Goal: Information Seeking & Learning: Learn about a topic

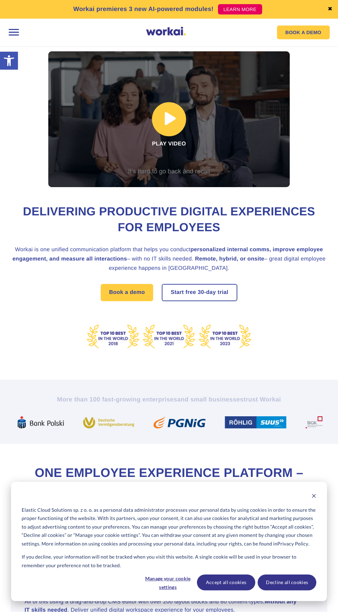
click at [174, 124] on link at bounding box center [168, 119] width 241 height 136
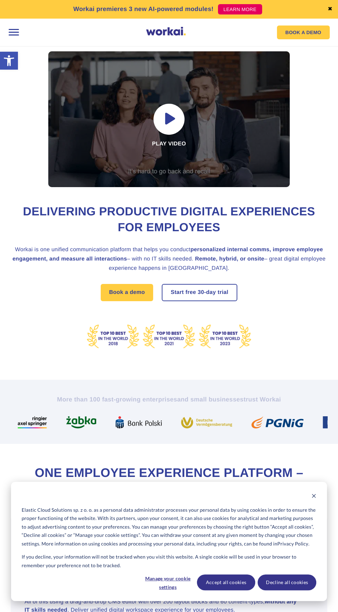
click at [13, 29] on div at bounding box center [13, 32] width 14 height 14
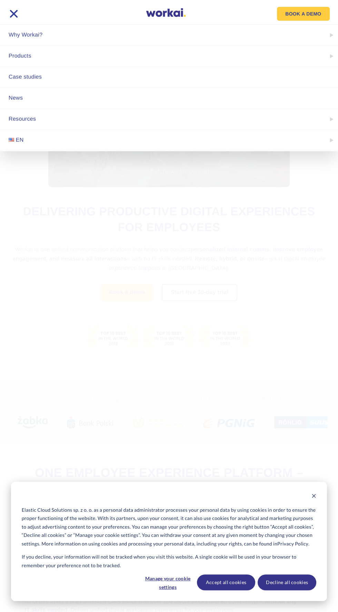
click at [19, 139] on span "EN" at bounding box center [20, 140] width 8 height 6
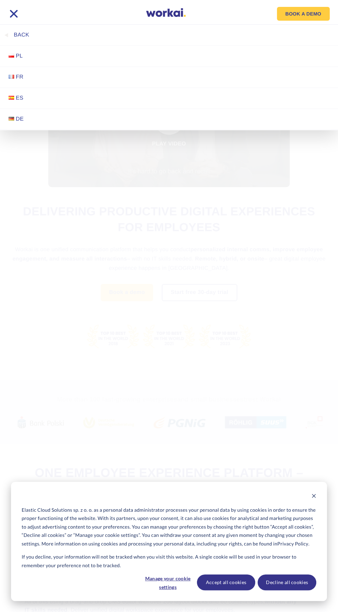
click at [19, 53] on span "PL" at bounding box center [19, 56] width 7 height 6
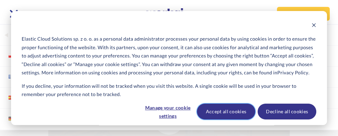
click at [233, 116] on button "Accept all cookies" at bounding box center [226, 112] width 59 height 16
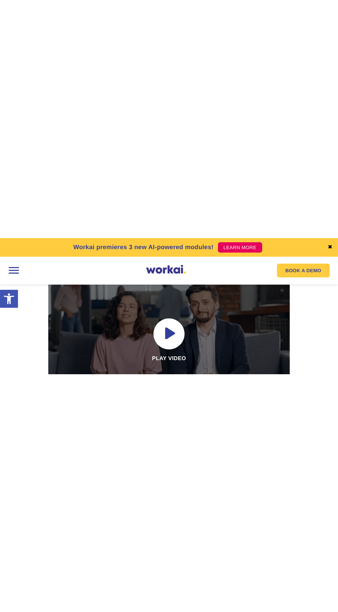
scroll to position [27, 0]
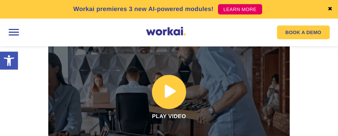
click at [225, 99] on link at bounding box center [168, 92] width 241 height 136
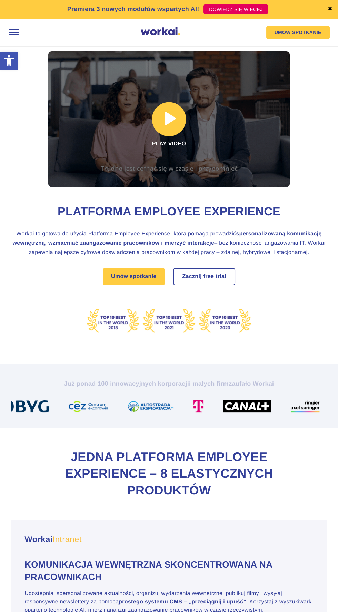
click at [176, 120] on link at bounding box center [168, 119] width 241 height 136
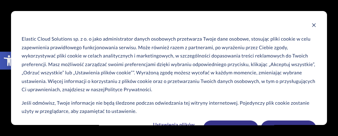
click at [324, 22] on div "Elastic Cloud Solutions sp. z o. o jako administrator danych osobowych przetwar…" at bounding box center [169, 79] width 316 height 136
click at [314, 25] on icon "Dismiss cookie banner" at bounding box center [313, 25] width 5 height 5
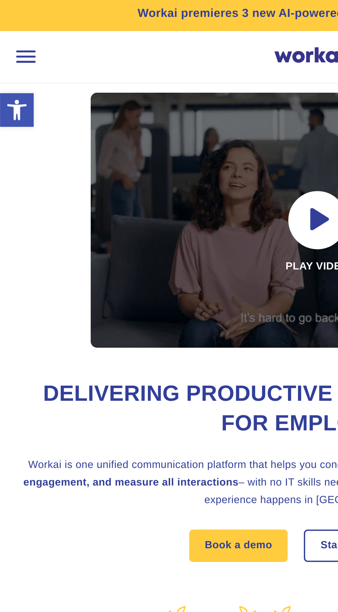
click at [16, 32] on div at bounding box center [13, 32] width 14 height 14
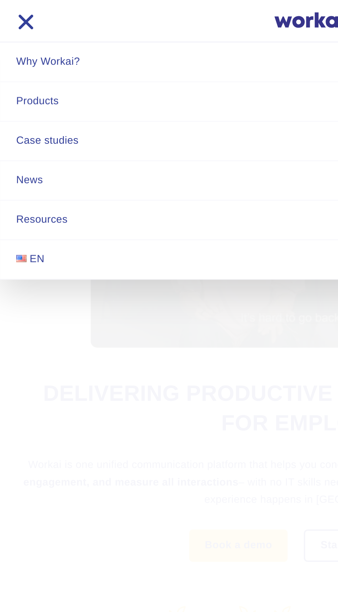
click at [39, 77] on link "Case studies" at bounding box center [169, 77] width 338 height 21
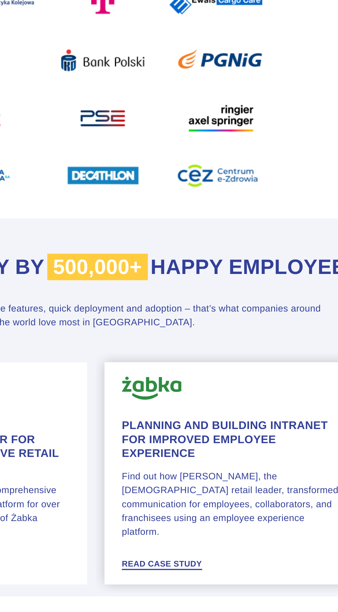
click at [258, 510] on h4 "Planning and Building Intranet for Improved Employee Experience" at bounding box center [250, 519] width 132 height 25
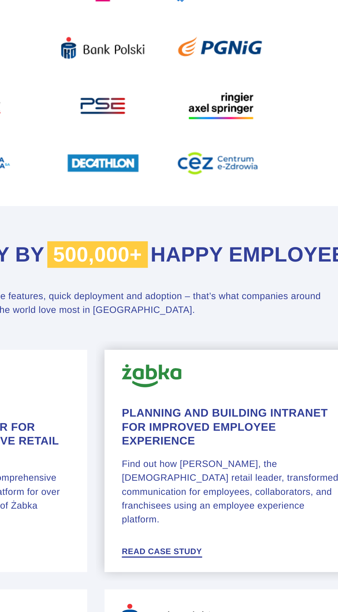
scroll to position [19, 0]
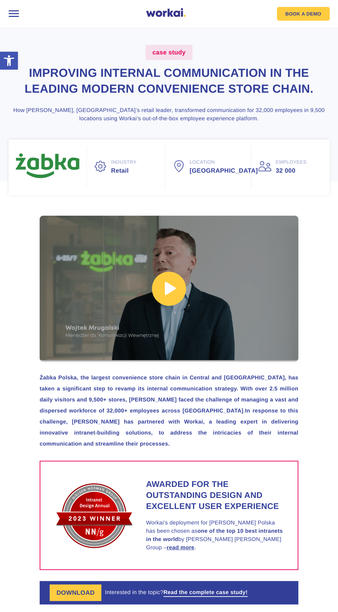
click at [178, 292] on link at bounding box center [169, 289] width 259 height 146
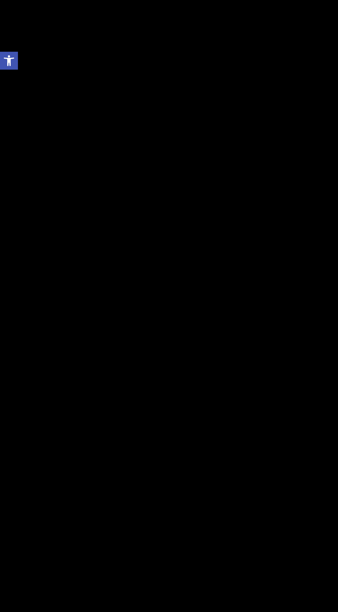
scroll to position [40, 0]
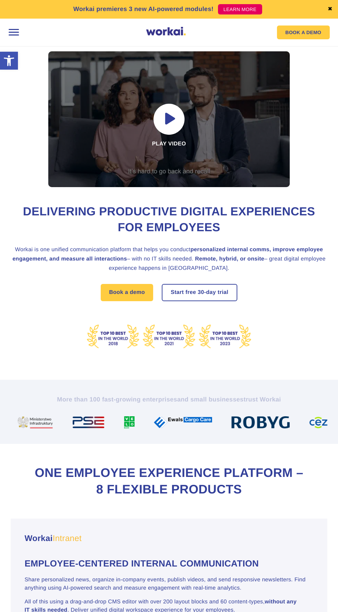
click at [11, 33] on div at bounding box center [13, 32] width 14 height 14
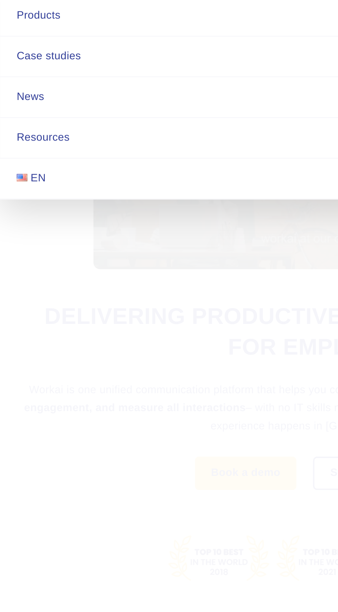
click at [13, 148] on link "EN" at bounding box center [169, 140] width 338 height 21
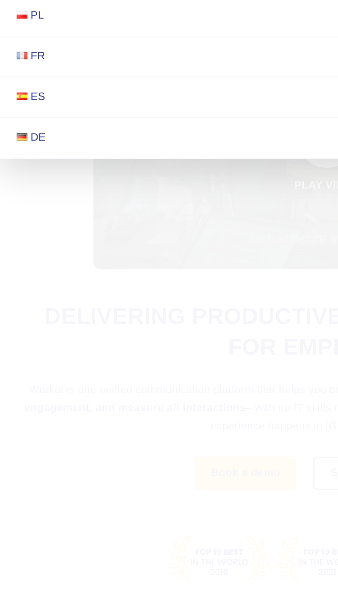
click at [18, 56] on span "PL" at bounding box center [19, 56] width 7 height 6
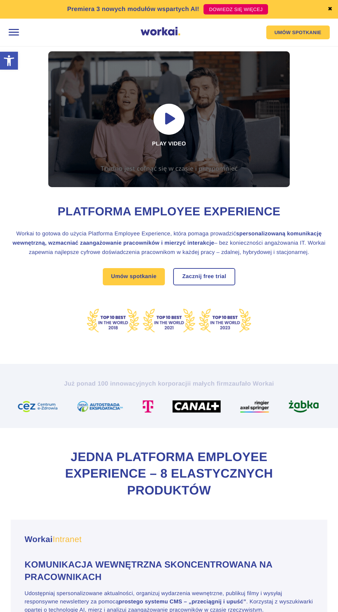
click at [13, 28] on div at bounding box center [13, 32] width 14 height 14
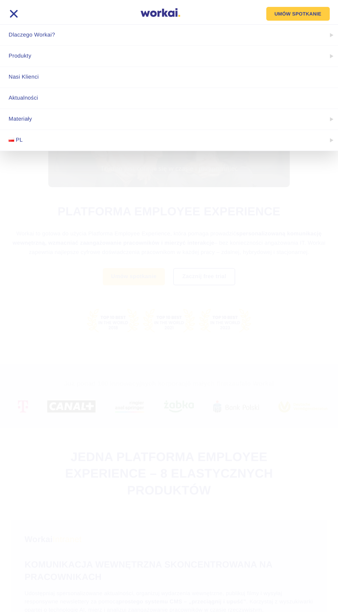
click at [32, 52] on link "Produkty" at bounding box center [169, 56] width 338 height 21
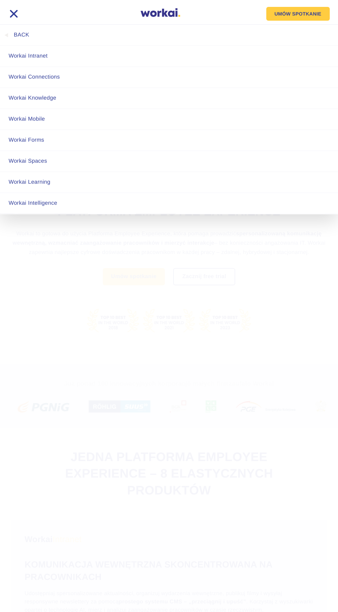
click at [80, 156] on link "Workai Spaces" at bounding box center [169, 161] width 338 height 21
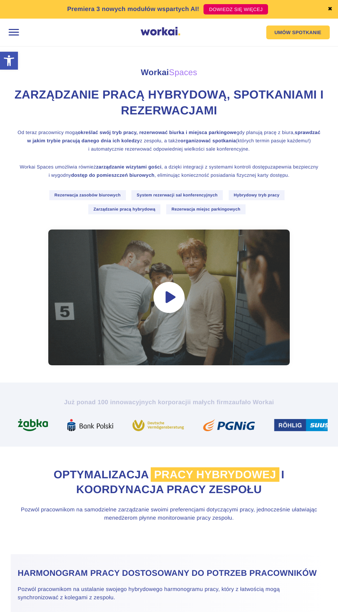
click at [164, 29] on img at bounding box center [161, 31] width 40 height 9
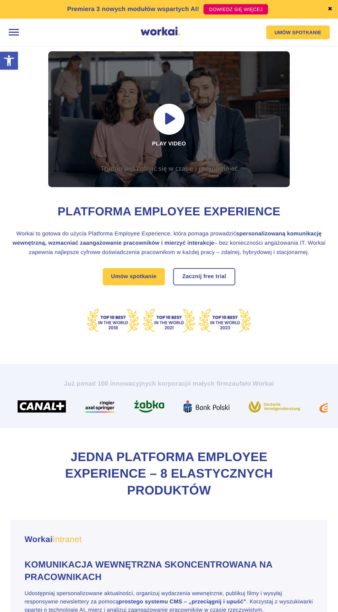
click at [13, 26] on div at bounding box center [13, 32] width 14 height 14
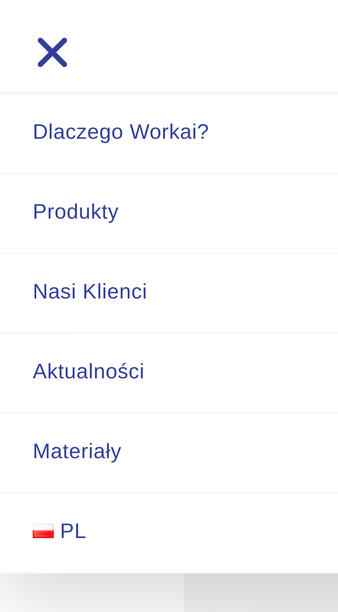
click at [33, 75] on link "Nasi Klienci" at bounding box center [169, 77] width 338 height 21
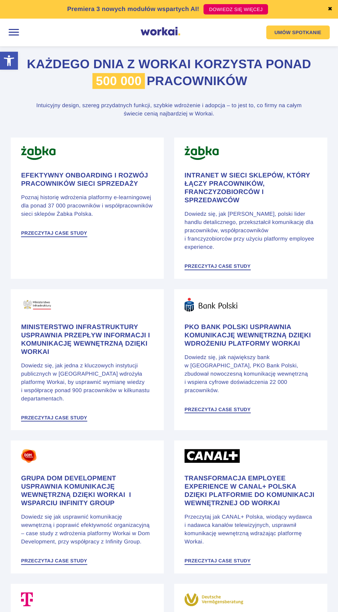
scroll to position [368, 0]
click at [87, 324] on h4 "Ministerstwo Infrastruktury usprawnia przepływ informacji i komunikację wewnętr…" at bounding box center [87, 339] width 132 height 33
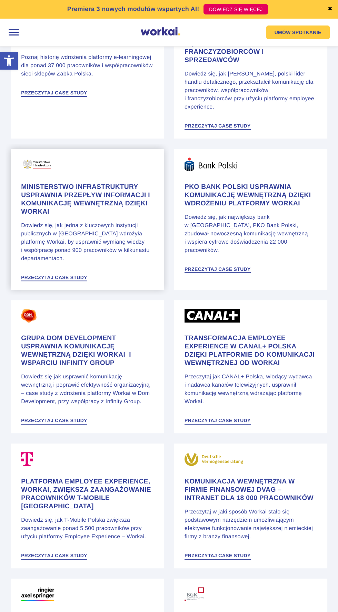
scroll to position [508, 0]
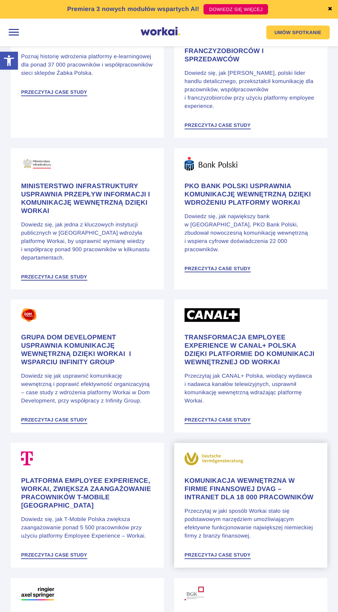
click at [246, 477] on h4 "Komunikacja wewnętrzna w firmie finansowej DVAG – intranet dla 18 000 pracownik…" at bounding box center [250, 489] width 132 height 25
click at [82, 182] on h4 "Ministerstwo Infrastruktury usprawnia przepływ informacji i komunikację wewnętr…" at bounding box center [87, 198] width 132 height 33
click at [254, 477] on h4 "Komunikacja wewnętrzna w firmie finansowej DVAG – intranet dla 18 000 pracownik…" at bounding box center [250, 489] width 132 height 25
click at [266, 477] on h4 "Komunikacja wewnętrzna w firmie finansowej DVAG – intranet dla 18 000 pracownik…" at bounding box center [250, 489] width 132 height 25
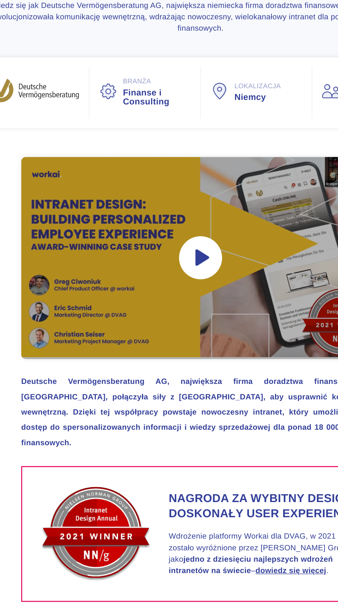
scroll to position [3, 0]
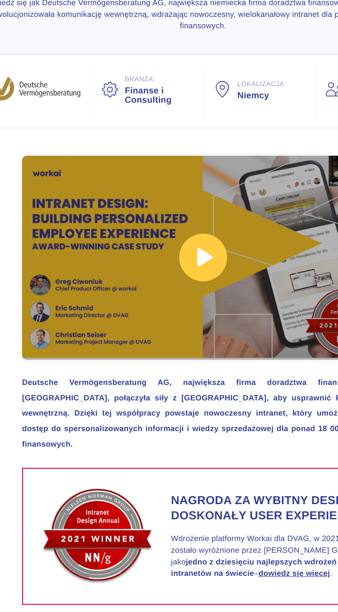
click at [166, 292] on link at bounding box center [169, 290] width 259 height 146
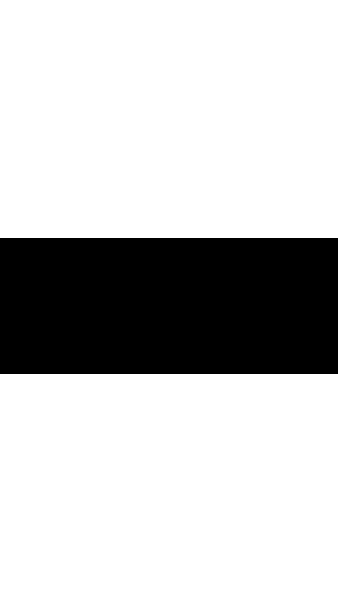
scroll to position [145, 0]
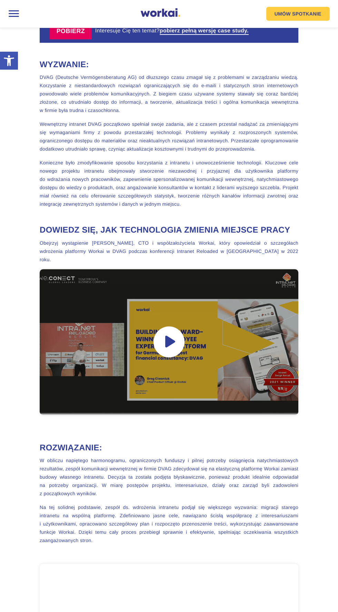
scroll to position [532, 0]
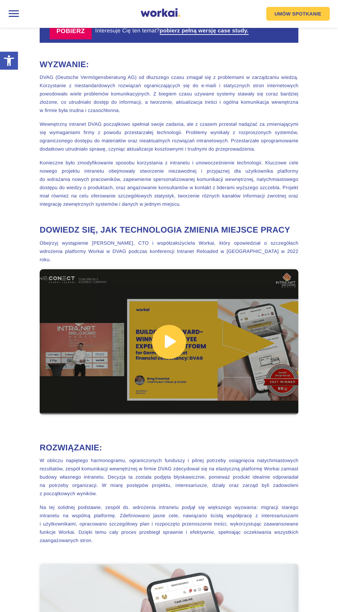
click at [169, 324] on link at bounding box center [169, 342] width 259 height 146
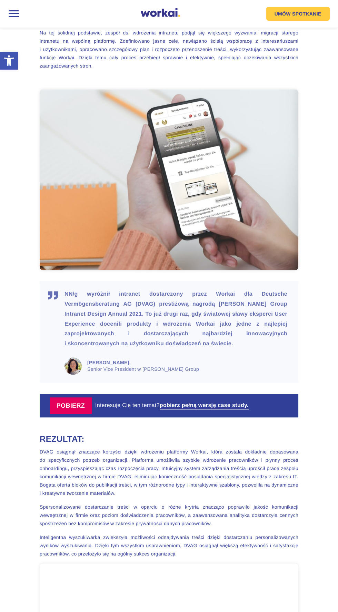
scroll to position [1005, 0]
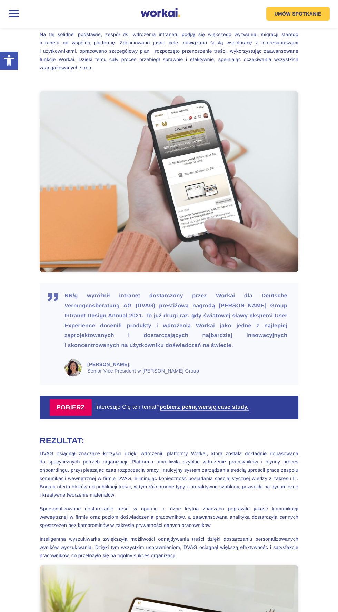
click at [75, 399] on label "POBIERZ" at bounding box center [71, 407] width 42 height 17
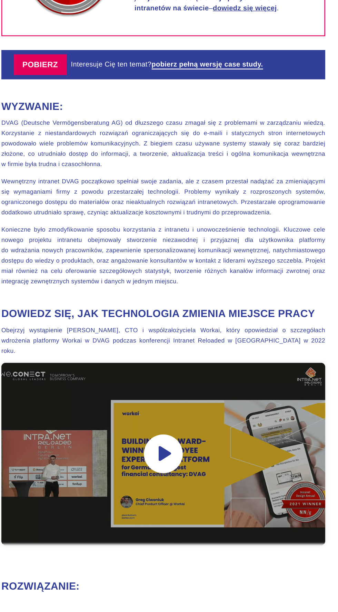
scroll to position [381, 0]
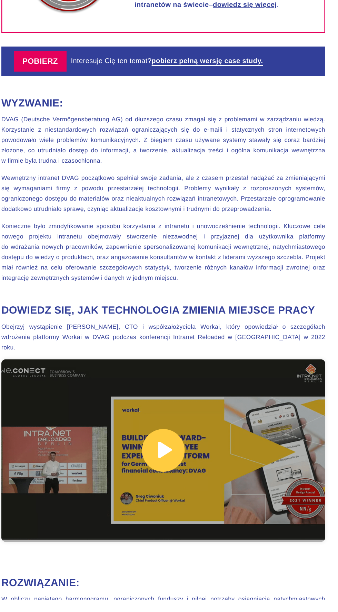
click at [171, 478] on link at bounding box center [169, 493] width 259 height 146
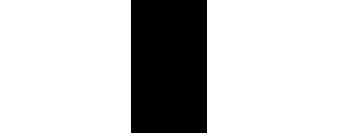
scroll to position [381, 0]
